Goal: Task Accomplishment & Management: Manage account settings

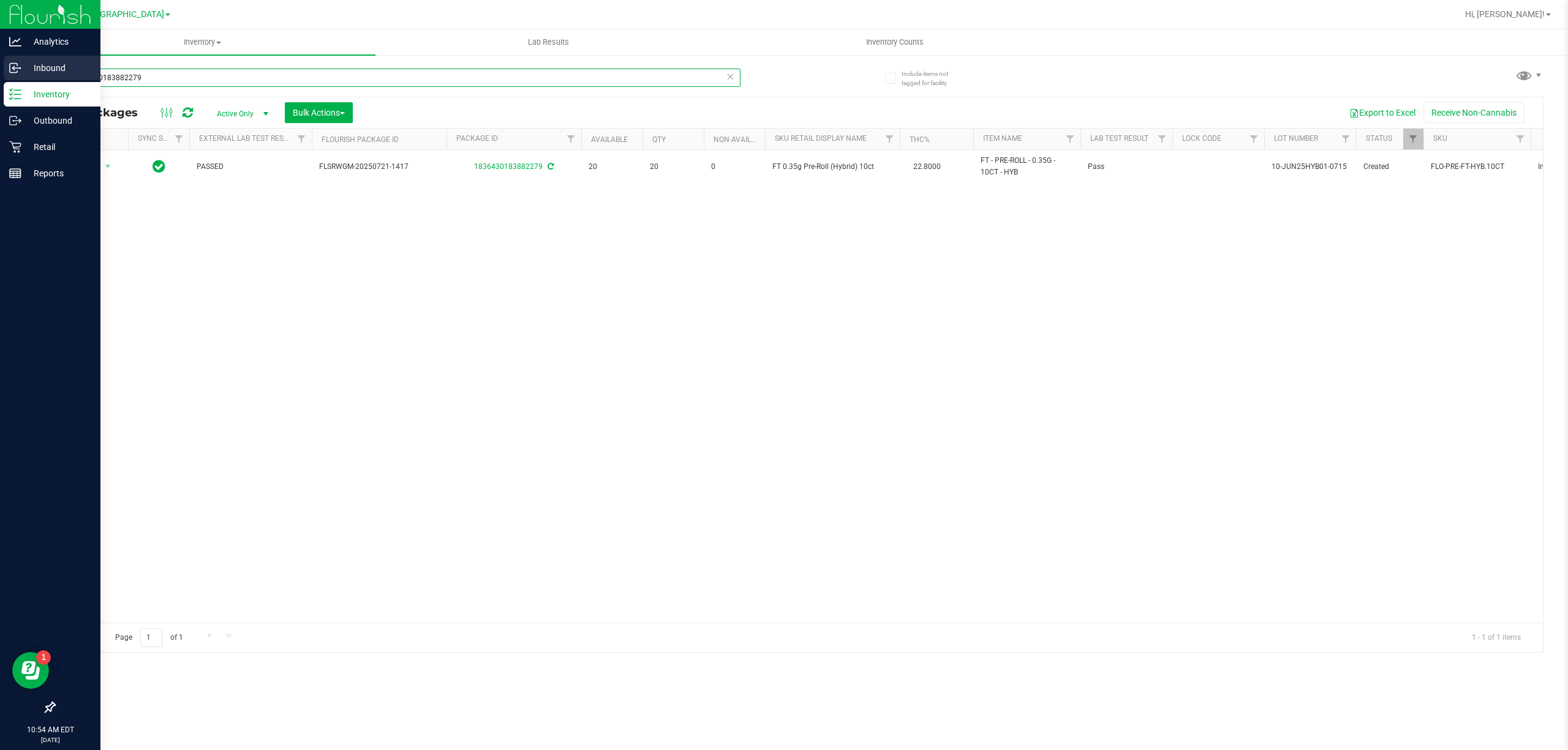
drag, startPoint x: 159, startPoint y: 80, endPoint x: 0, endPoint y: 58, distance: 160.5
click at [0, 60] on div "Analytics Inbound Inventory Outbound Retail Reports 10:54 AM EDT [DATE] 08/21 […" at bounding box center [784, 375] width 1568 height 750
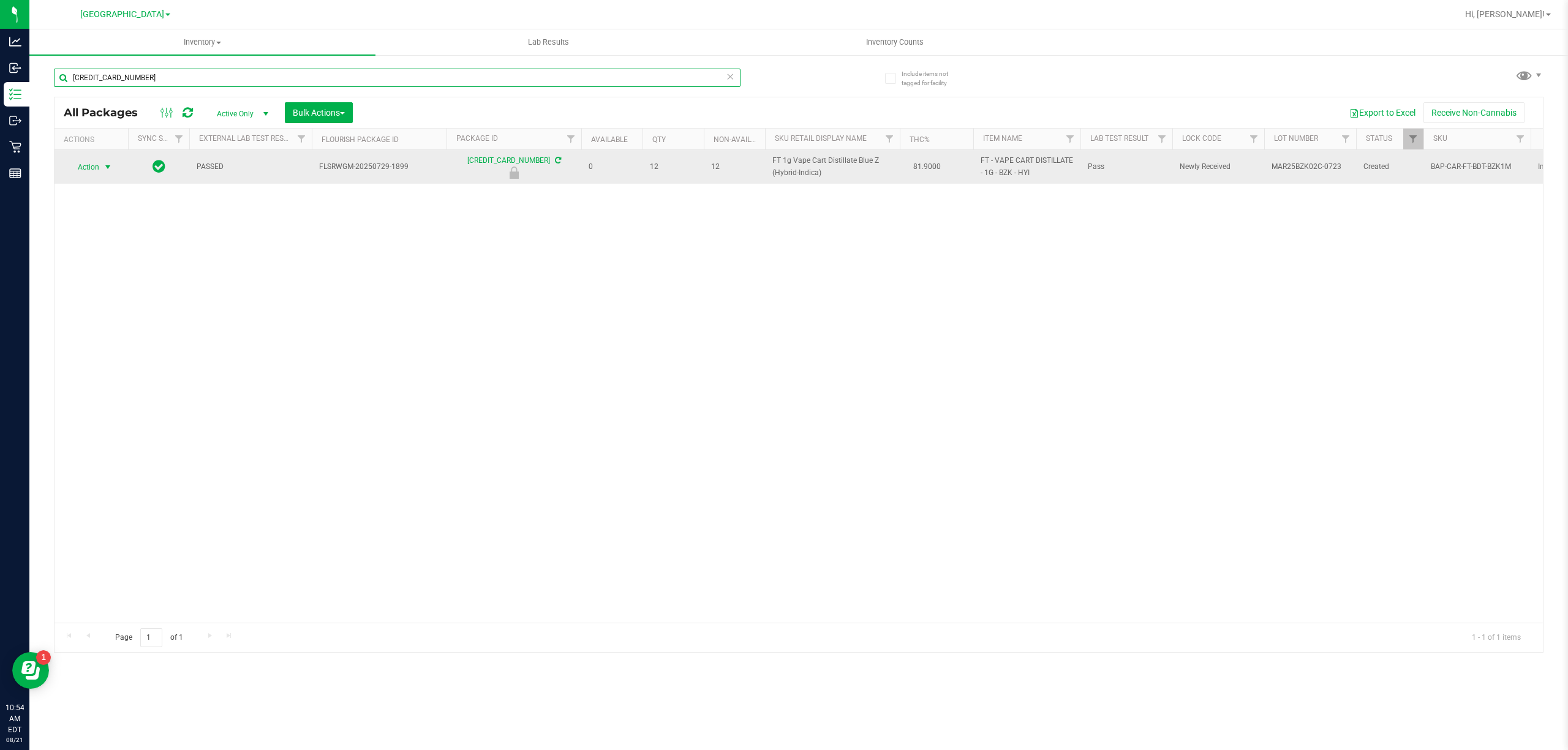
type input "[CREDIT_CARD_NUMBER]"
click at [81, 171] on span "Action" at bounding box center [83, 168] width 33 height 17
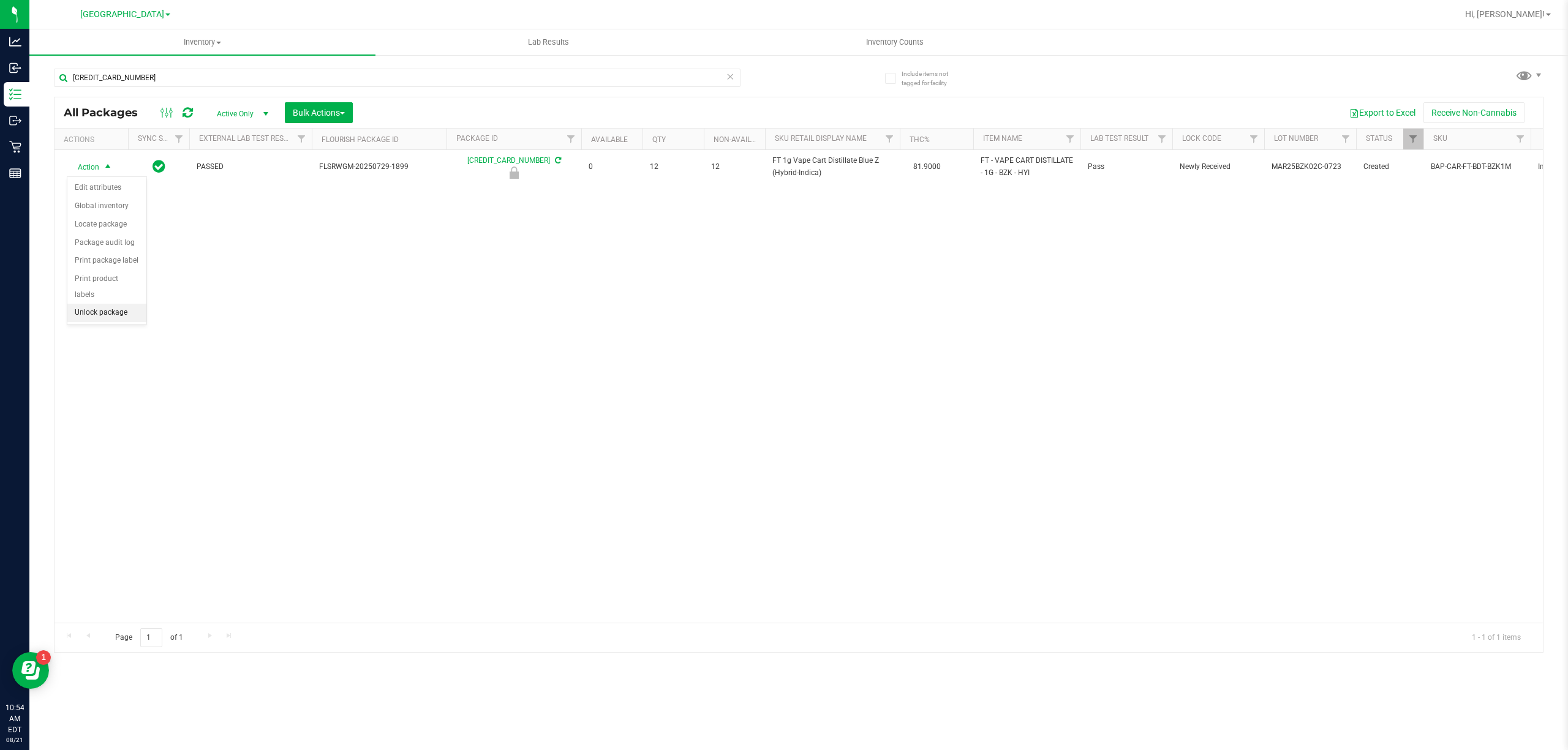
click at [130, 320] on li "Unlock package" at bounding box center [107, 312] width 79 height 18
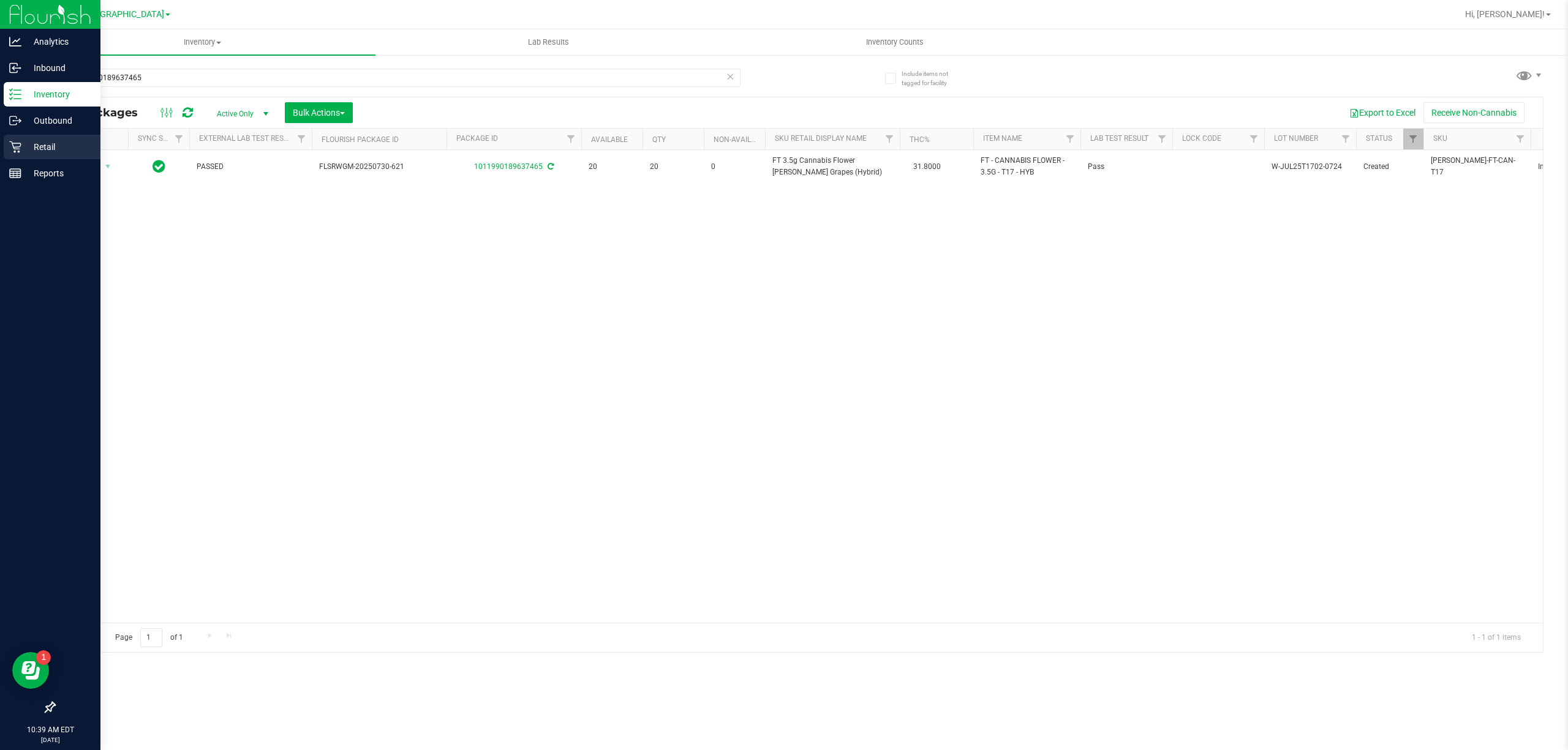
click at [44, 146] on p "Retail" at bounding box center [58, 147] width 73 height 14
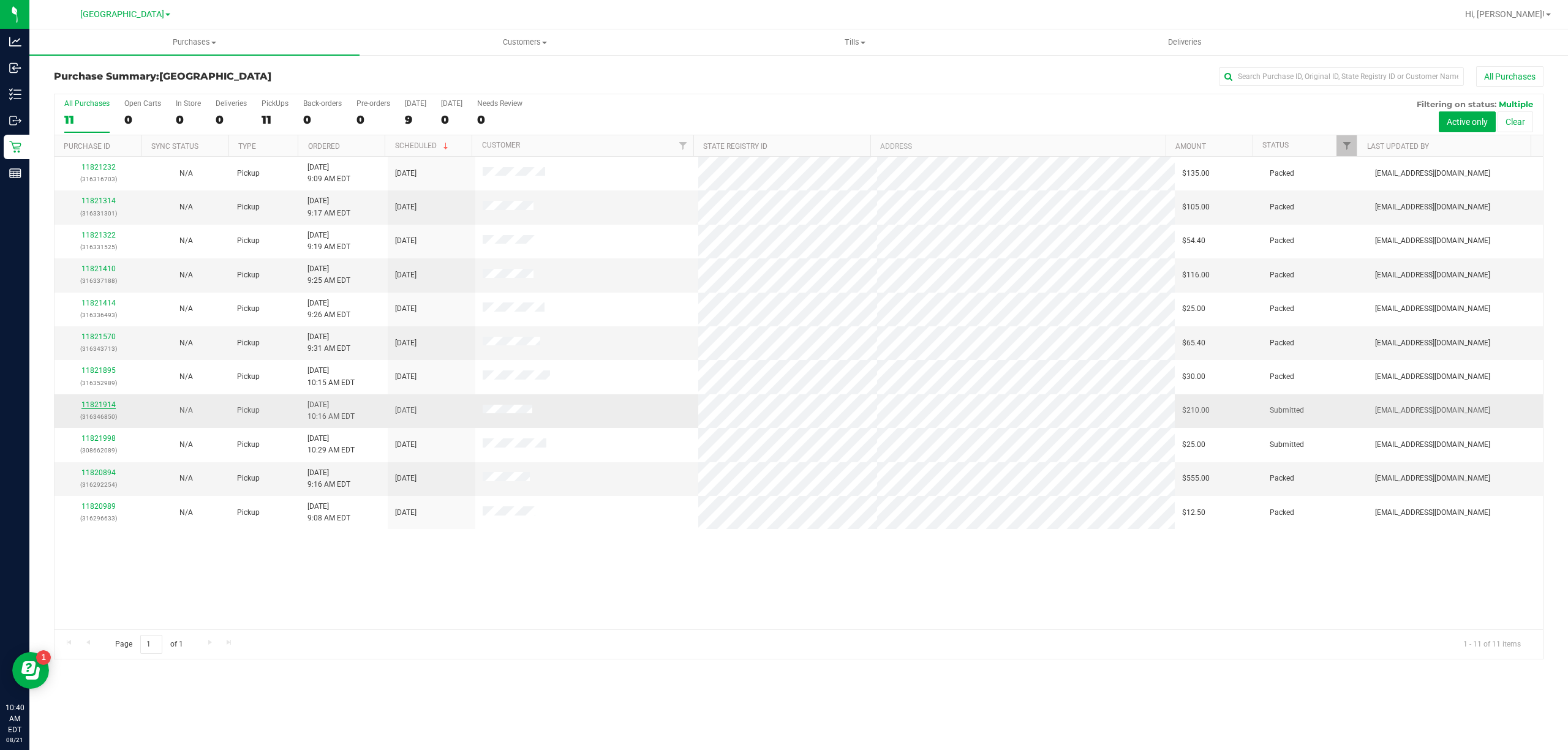
click at [96, 410] on link "11821914" at bounding box center [99, 405] width 35 height 9
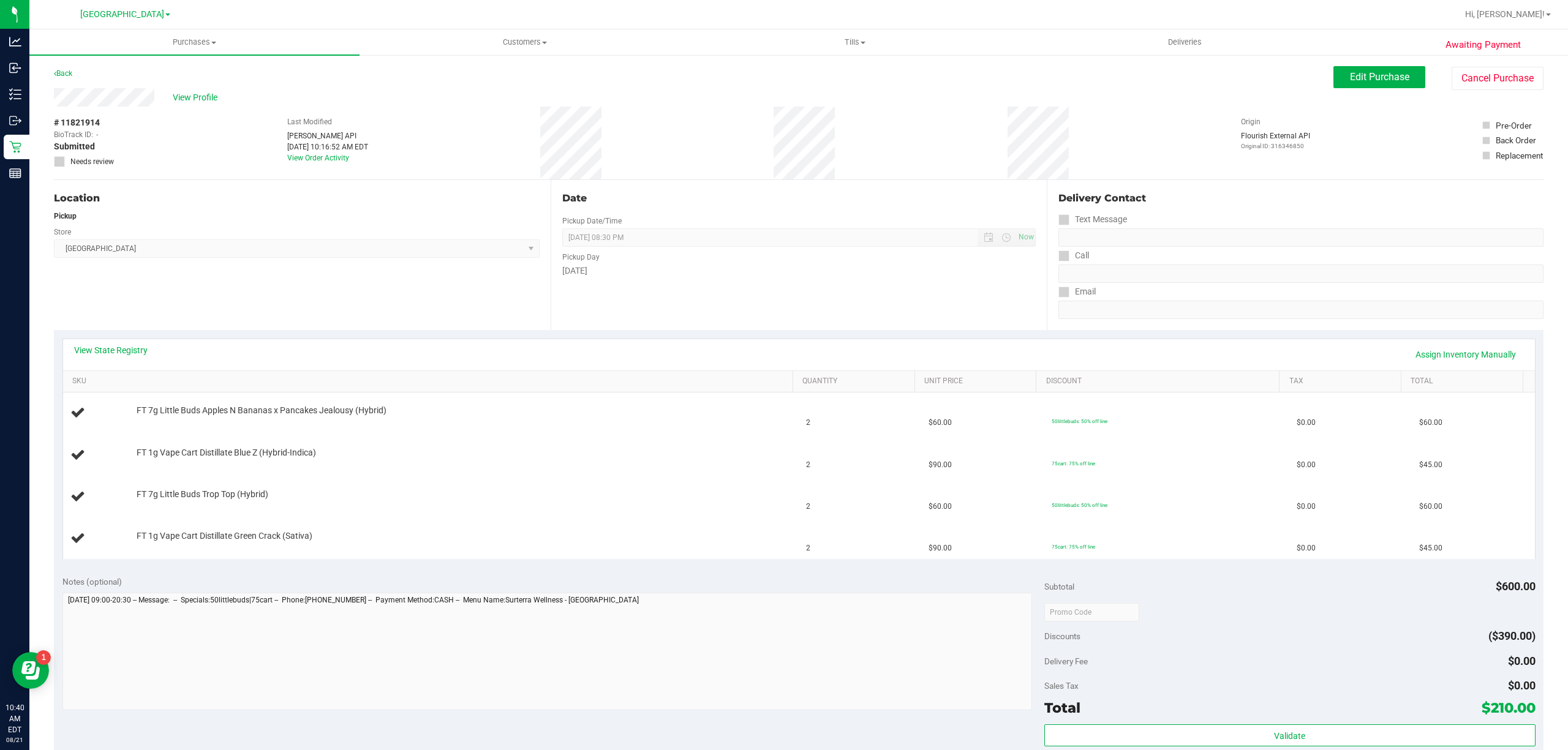
click at [105, 342] on div "View State Registry Assign Inventory Manually" at bounding box center [798, 355] width 1472 height 31
click at [103, 359] on div "View State Registry Assign Inventory Manually" at bounding box center [799, 355] width 1449 height 21
click at [98, 354] on link "View State Registry" at bounding box center [111, 350] width 73 height 13
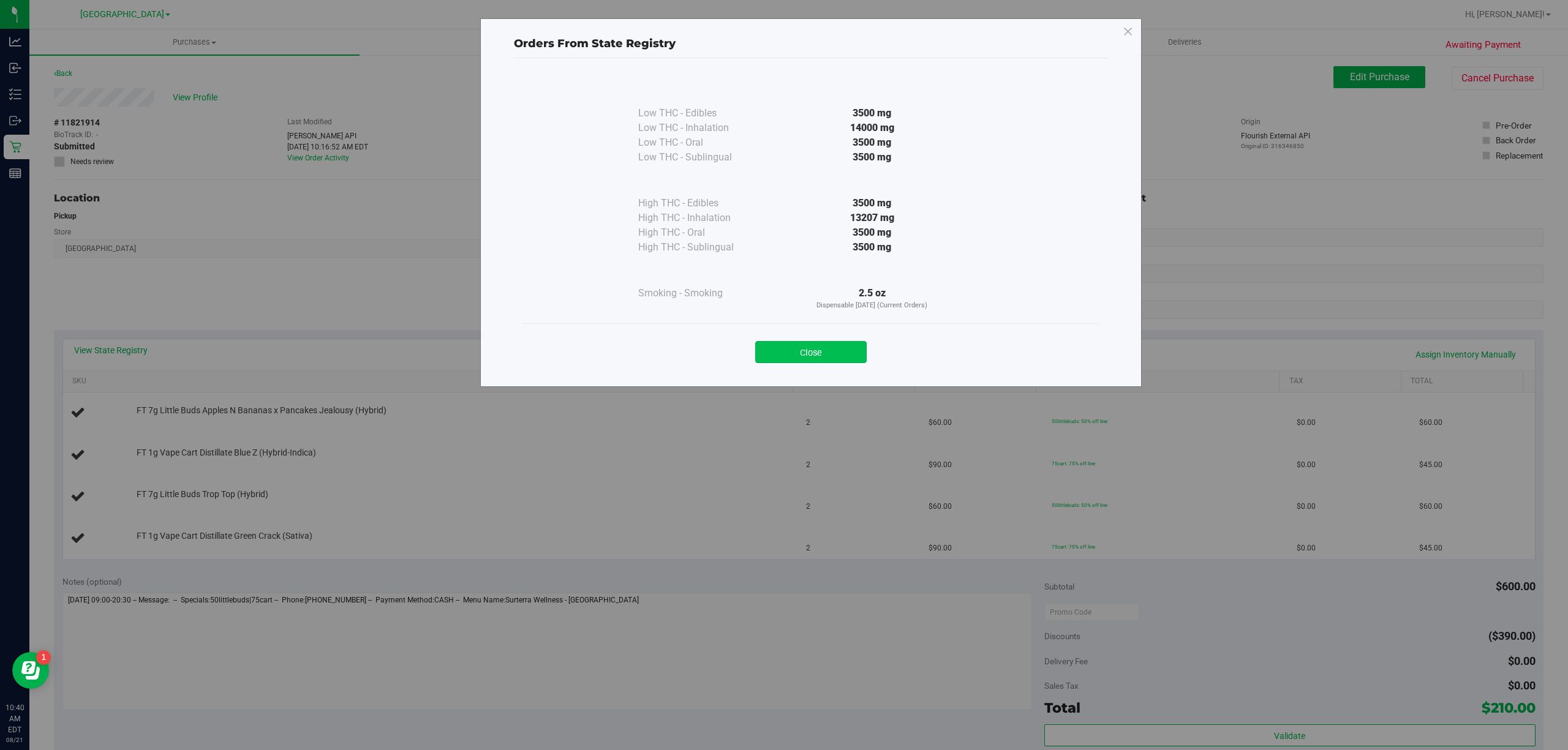
click at [805, 352] on button "Close" at bounding box center [811, 352] width 112 height 22
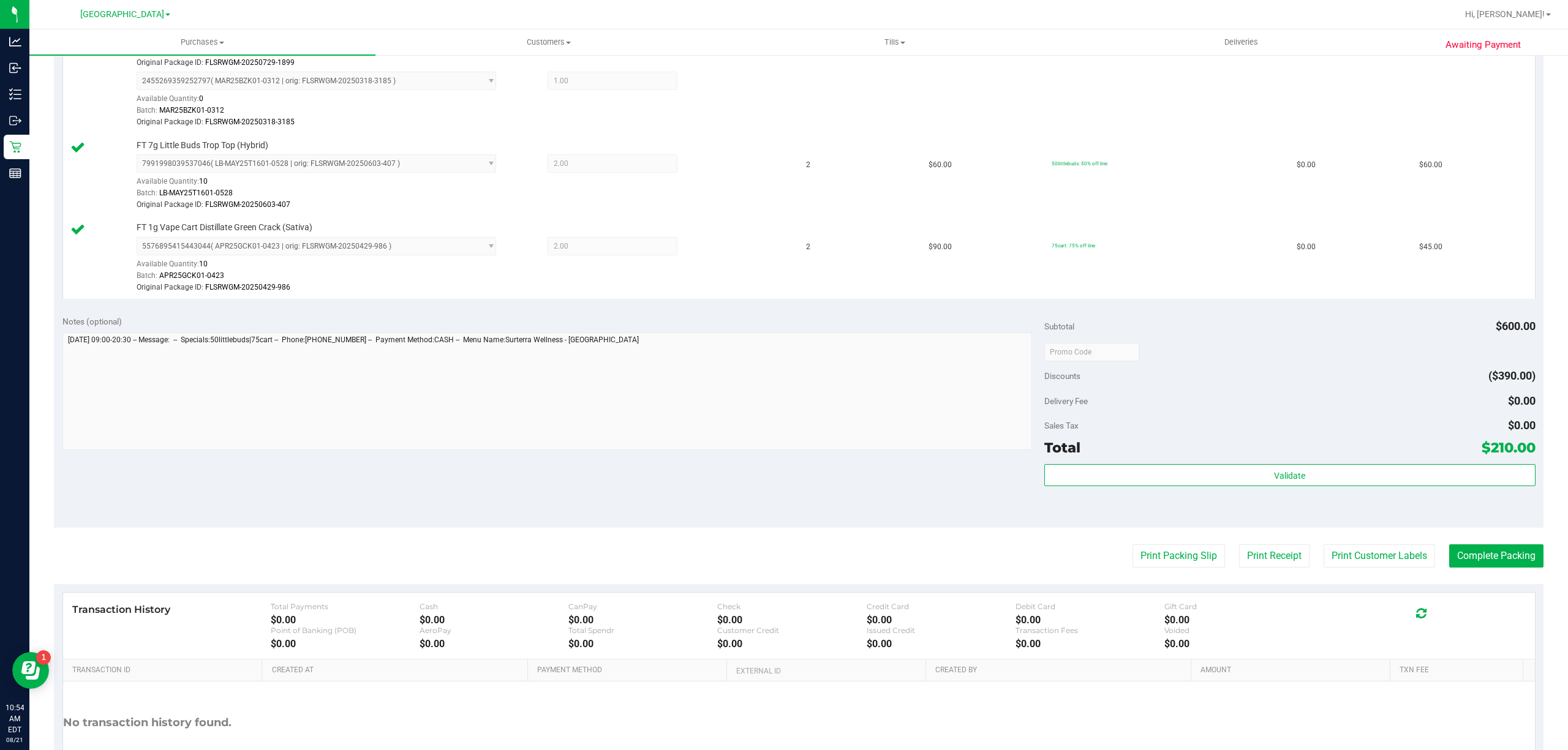
scroll to position [490, 0]
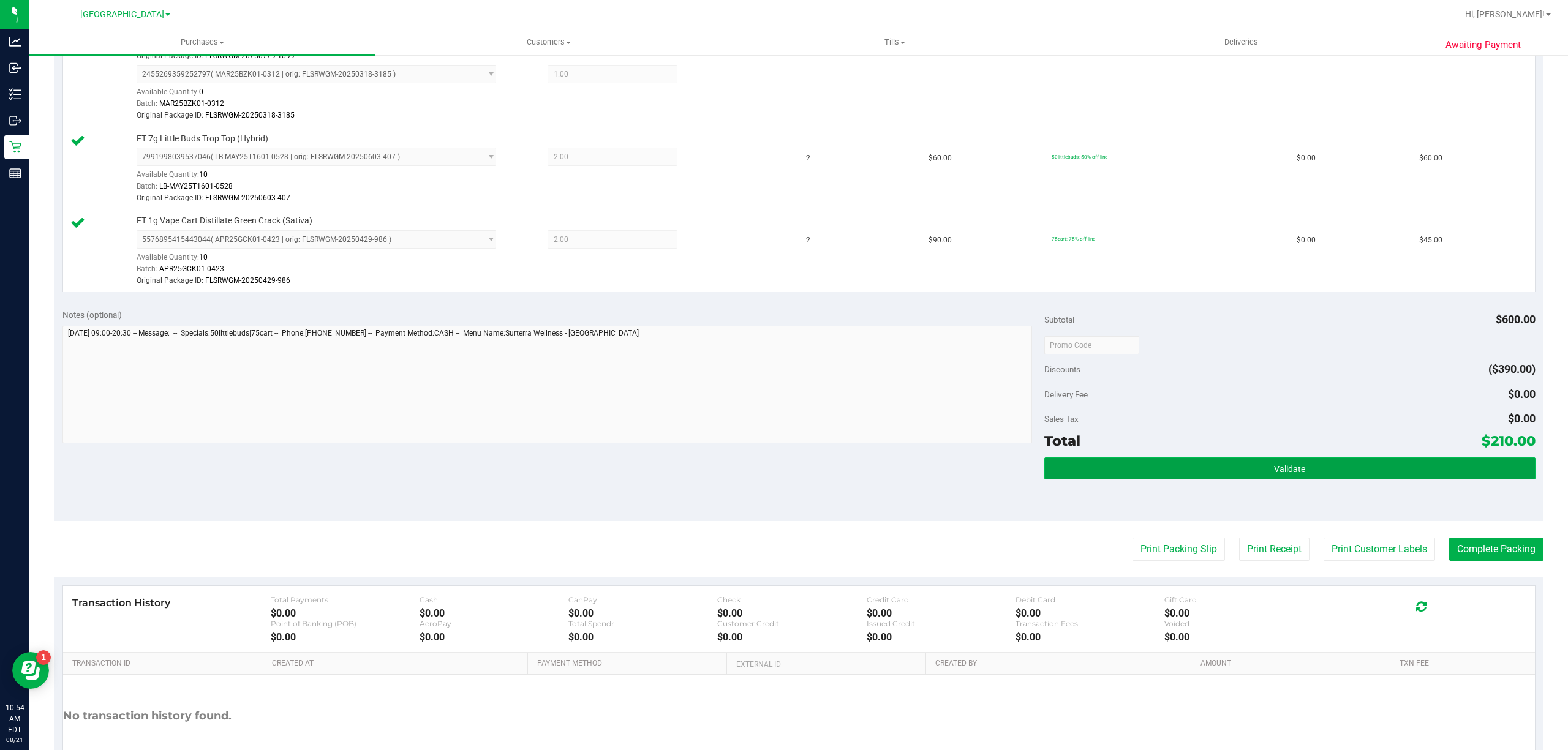
click at [1310, 469] on button "Validate" at bounding box center [1290, 469] width 492 height 22
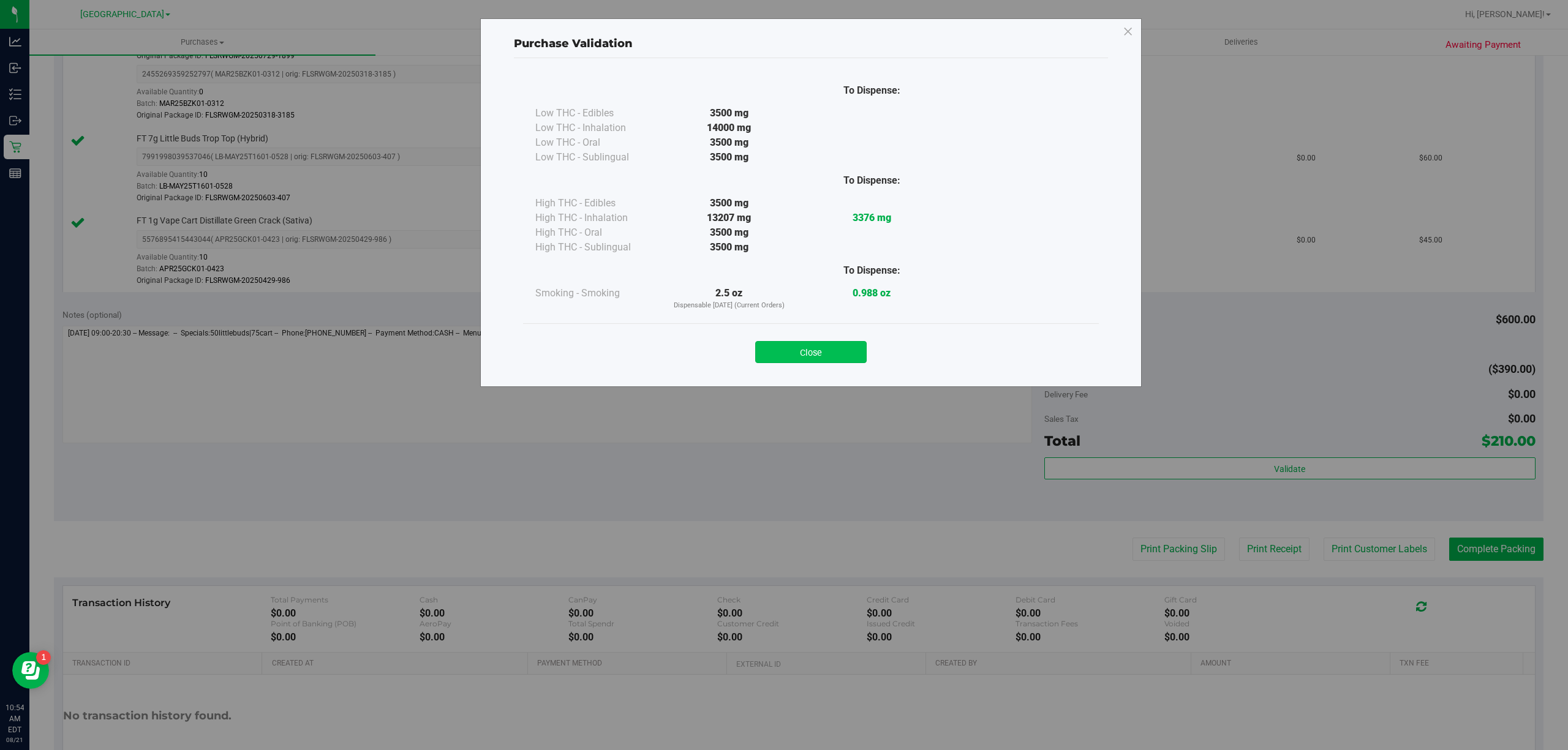
click at [836, 354] on button "Close" at bounding box center [811, 352] width 112 height 22
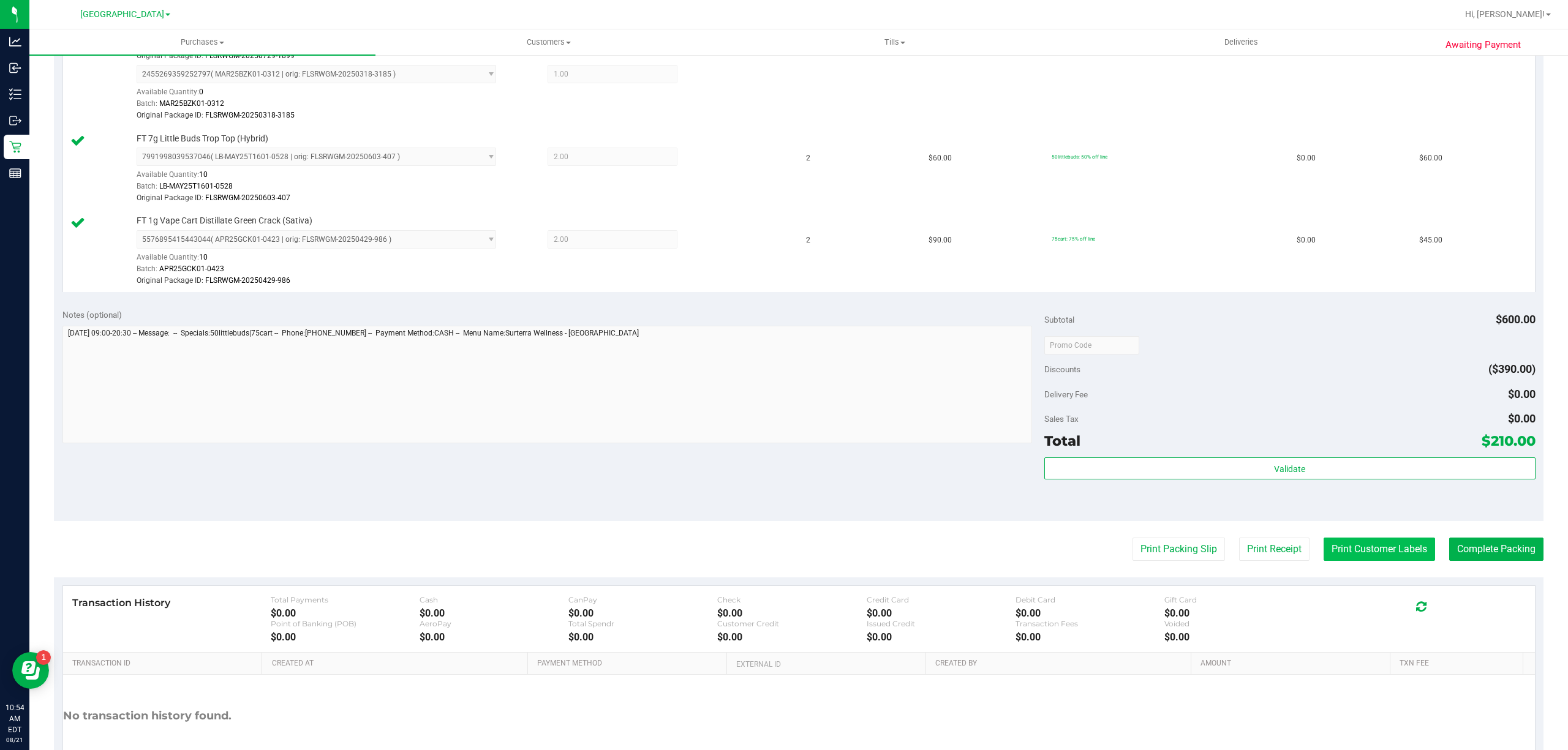
click at [1370, 544] on button "Print Customer Labels" at bounding box center [1379, 549] width 112 height 23
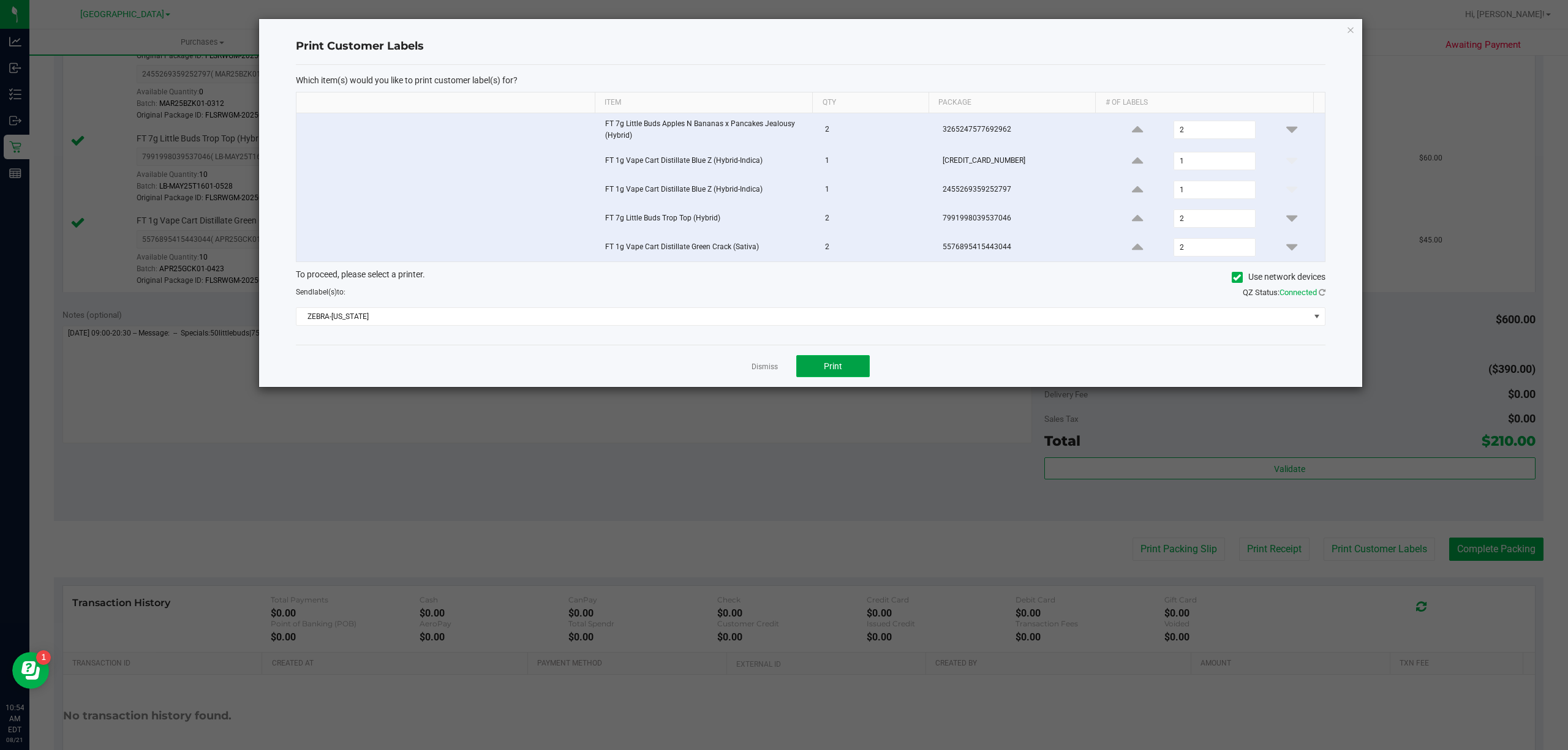
click at [846, 377] on button "Print" at bounding box center [833, 366] width 73 height 22
click at [764, 372] on link "Dismiss" at bounding box center [764, 367] width 26 height 11
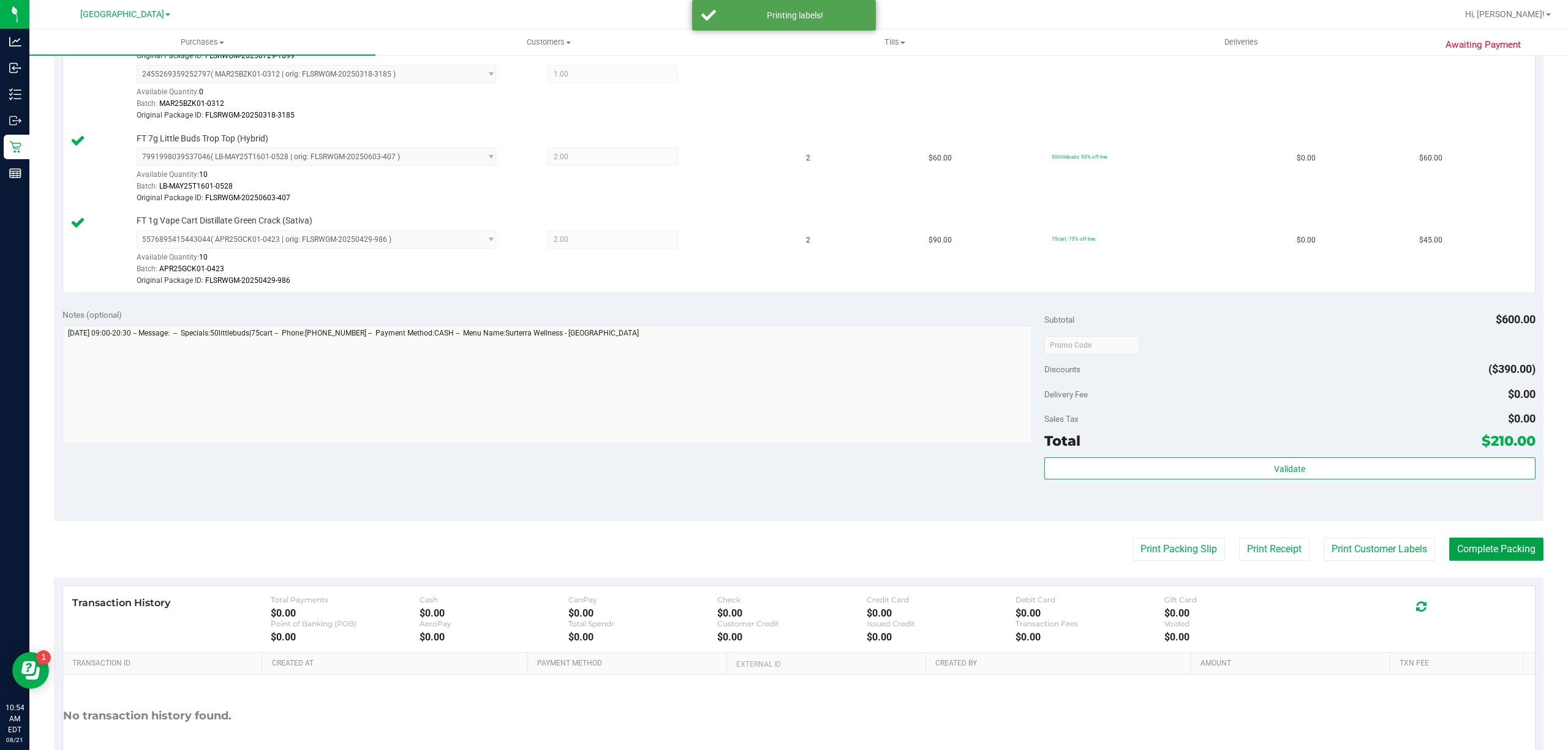
click at [1464, 549] on button "Complete Packing" at bounding box center [1497, 549] width 94 height 23
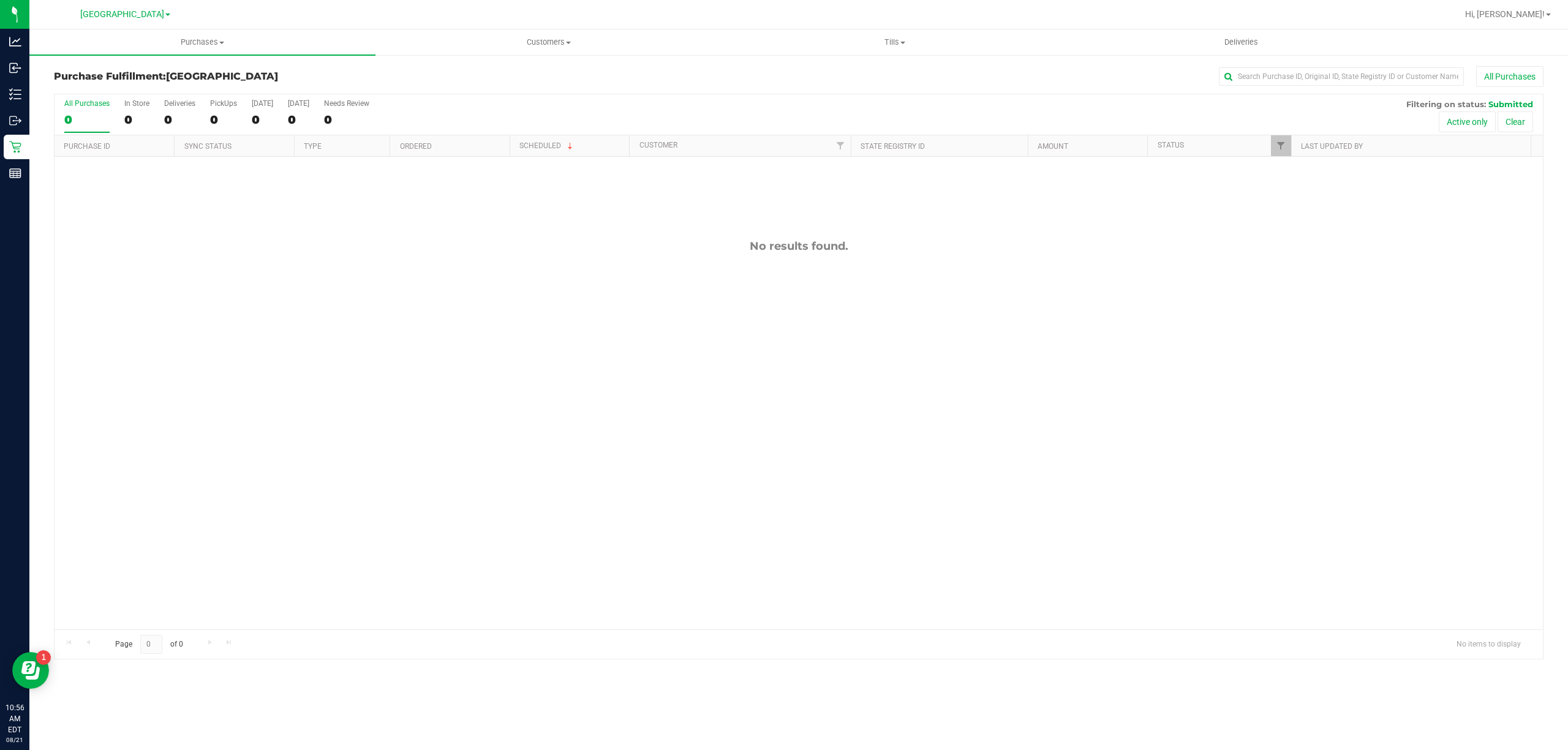
click at [583, 597] on div "No results found." at bounding box center [799, 435] width 1488 height 555
